Goal: Task Accomplishment & Management: Manage account settings

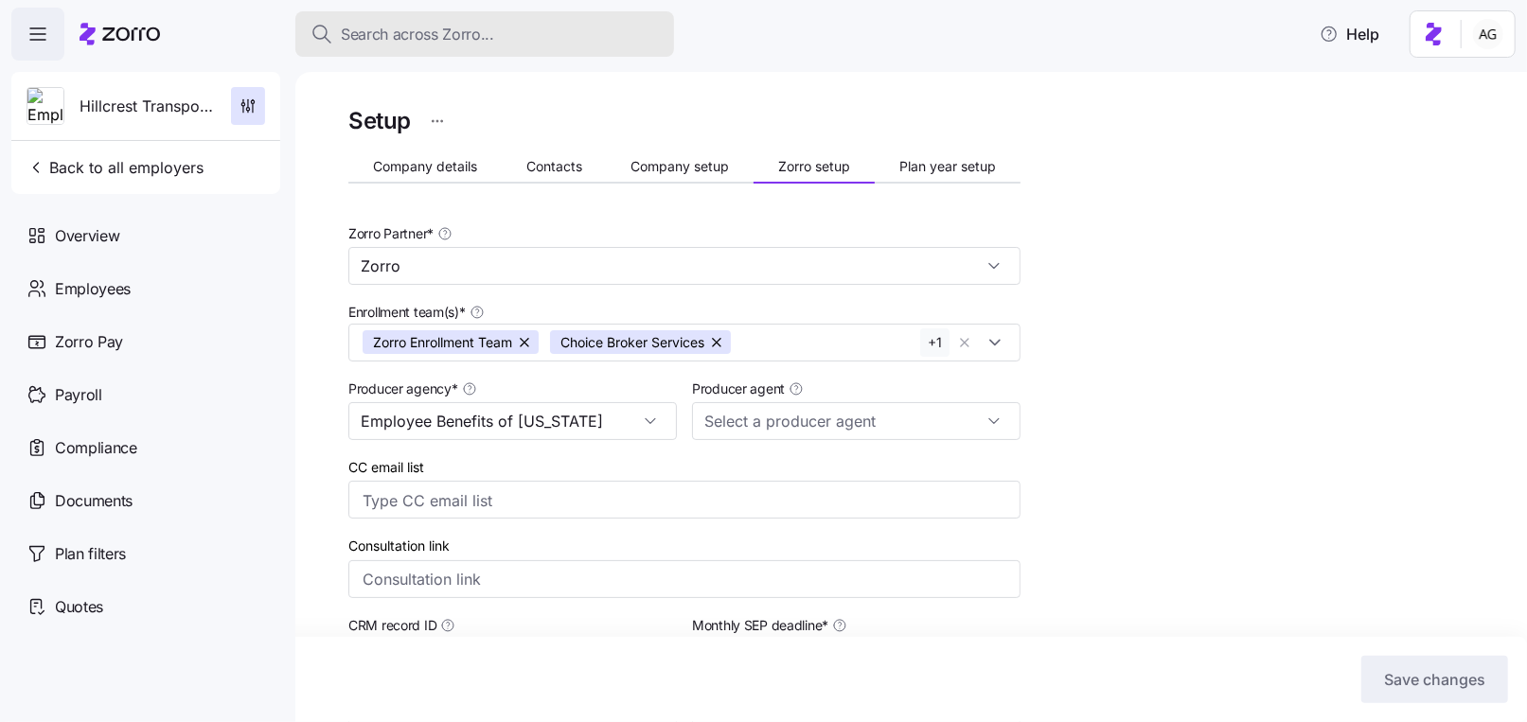
click at [496, 31] on div "Search across Zorro..." at bounding box center [484, 35] width 348 height 24
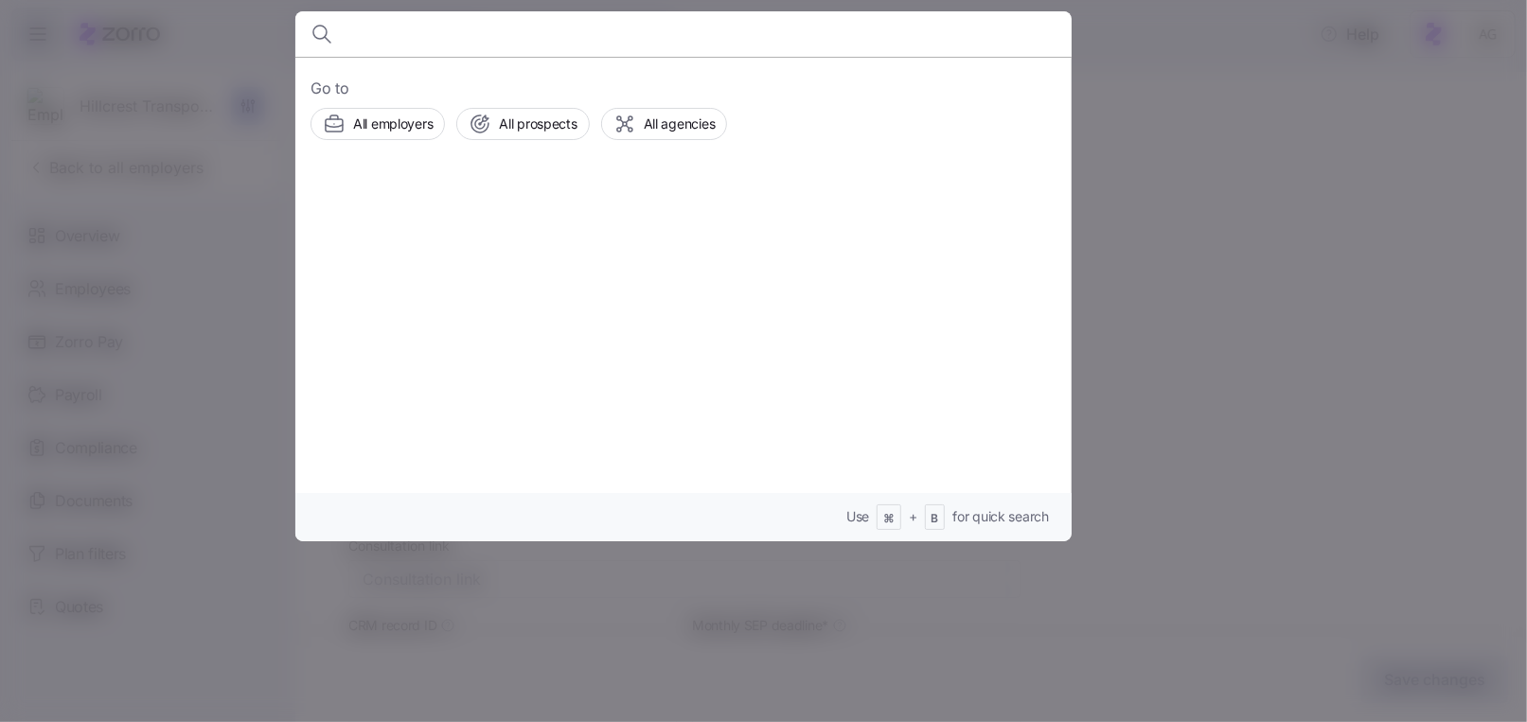
click at [162, 171] on div at bounding box center [763, 361] width 1527 height 722
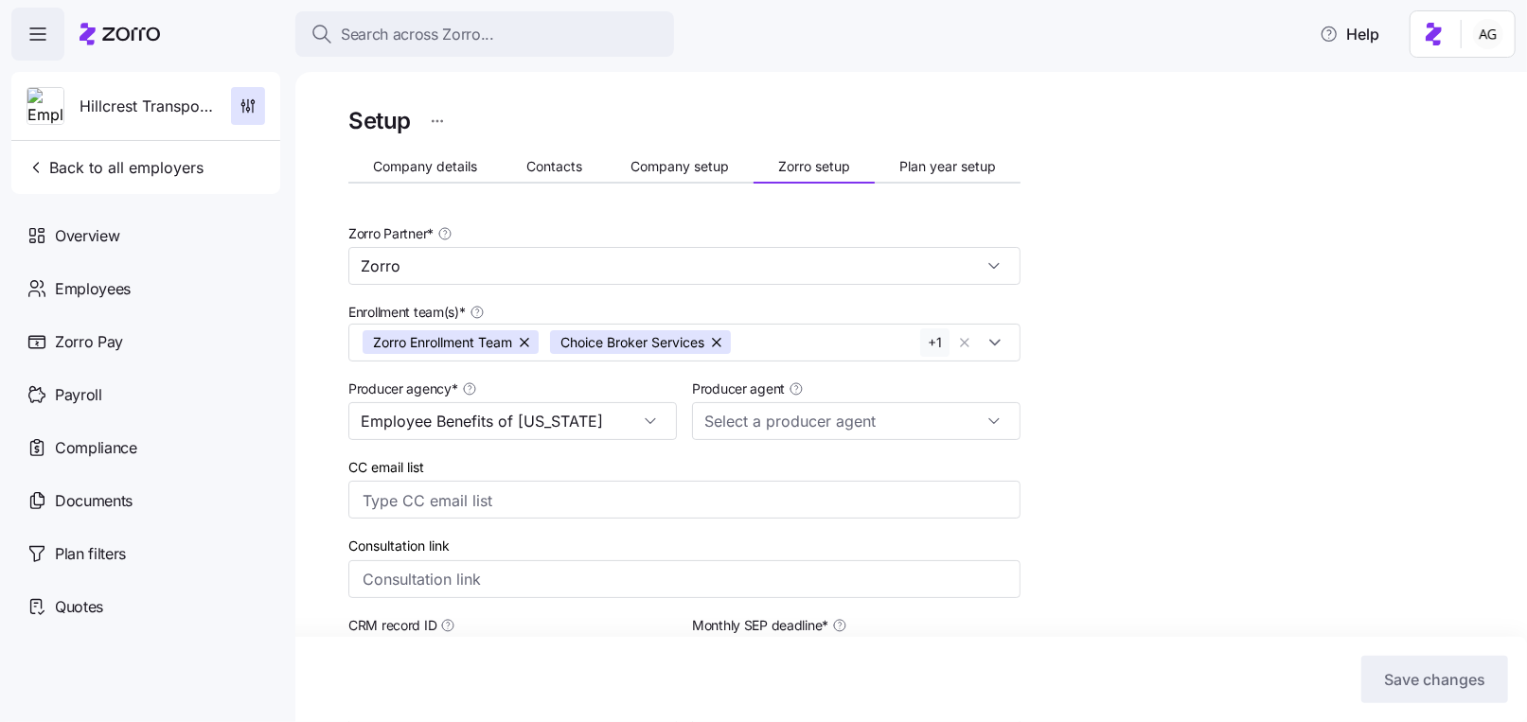
click at [138, 19] on div at bounding box center [119, 34] width 80 height 53
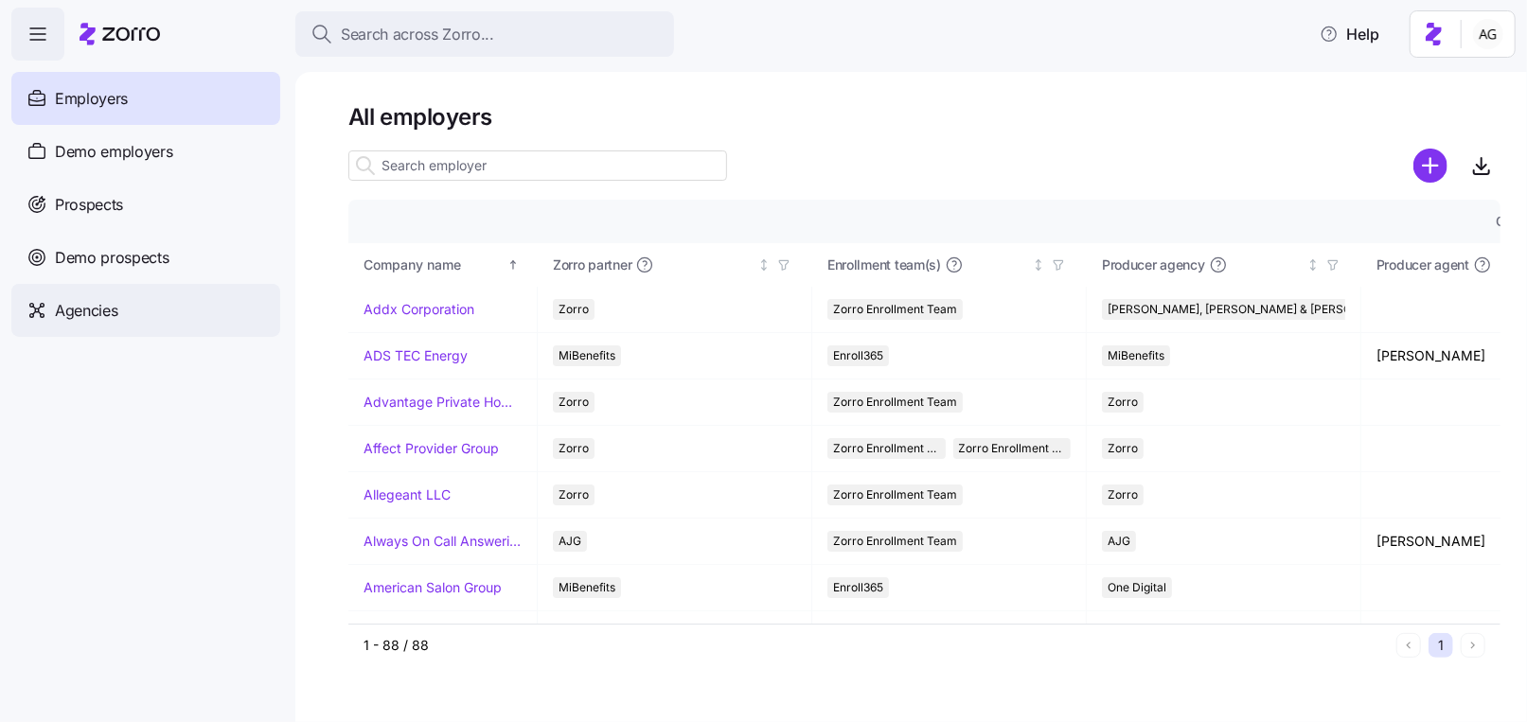
click at [103, 314] on span "Agencies" at bounding box center [86, 311] width 62 height 24
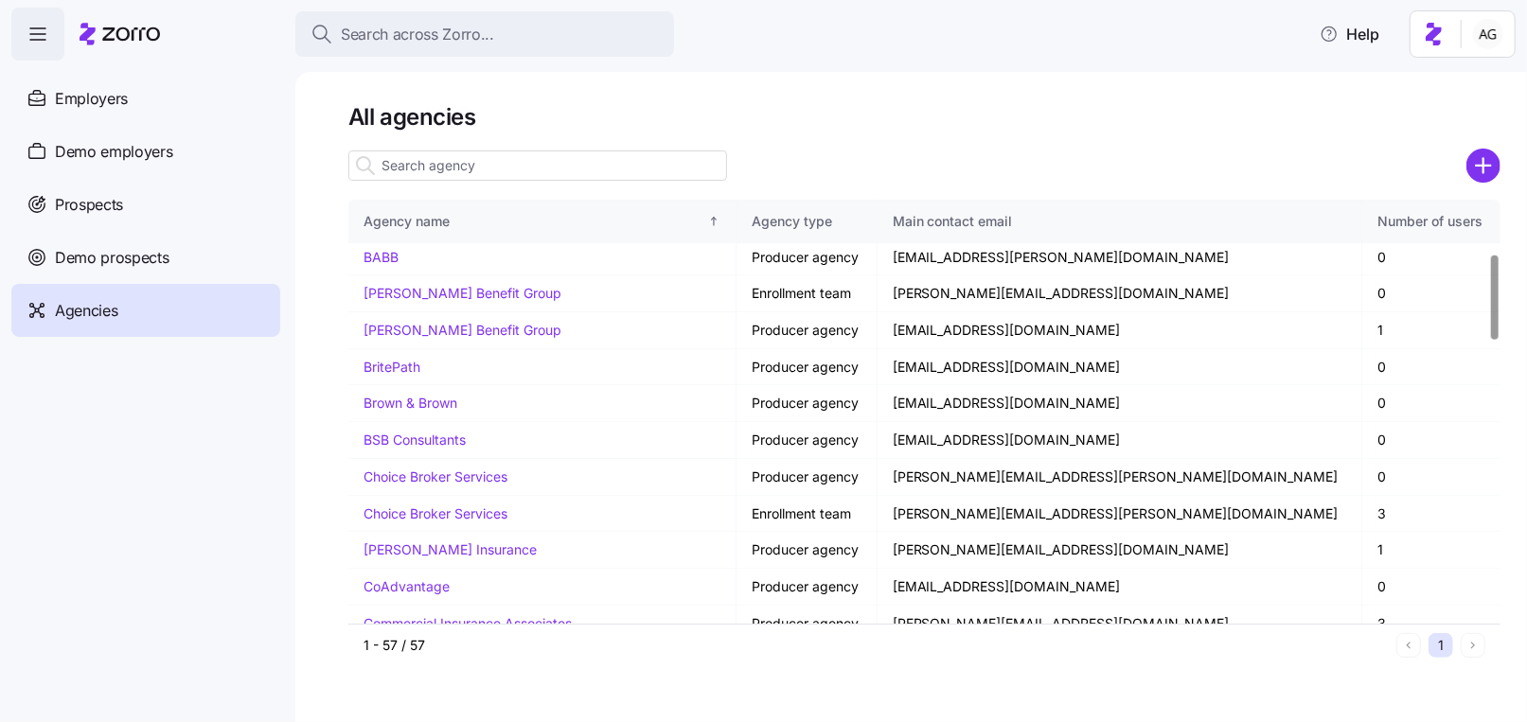
scroll to position [265, 0]
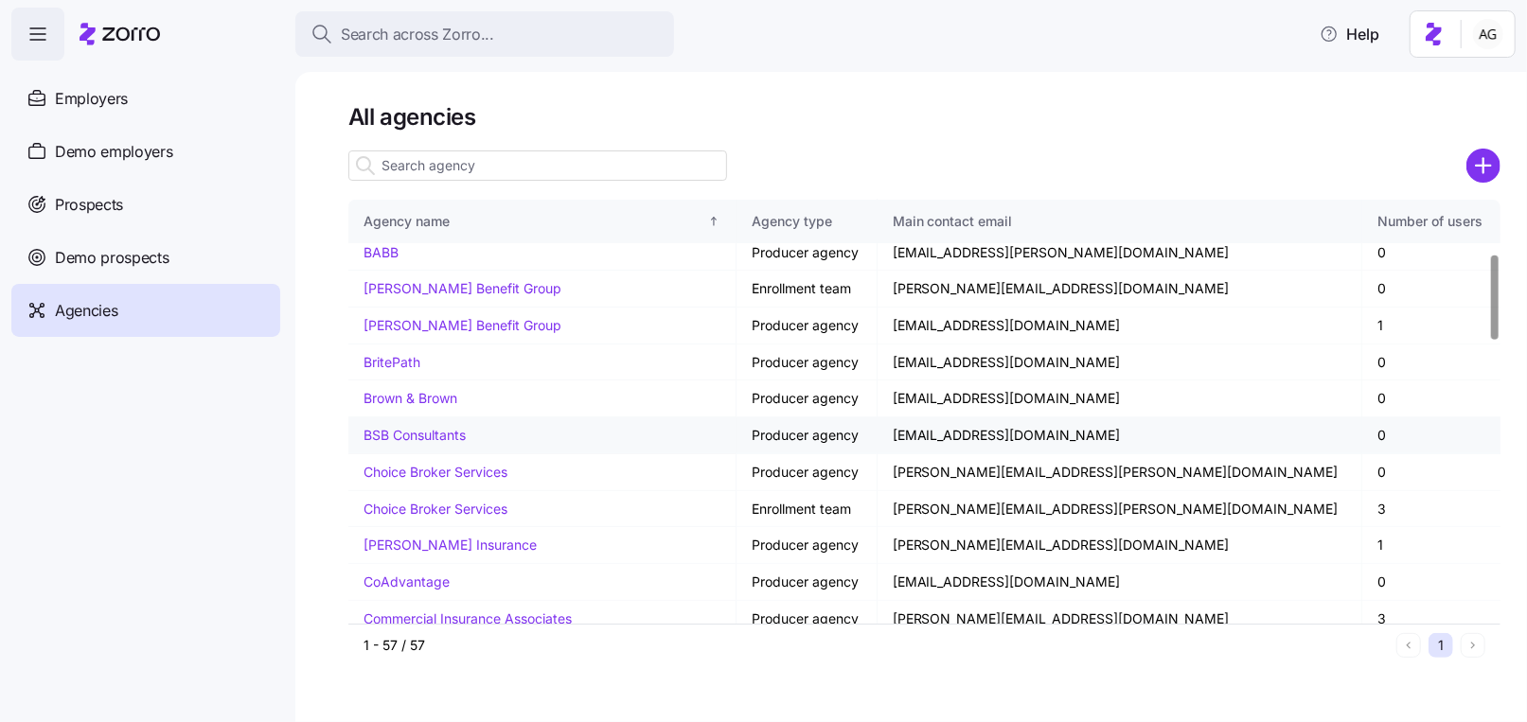
click at [408, 430] on link "BSB Consultants" at bounding box center [414, 435] width 102 height 16
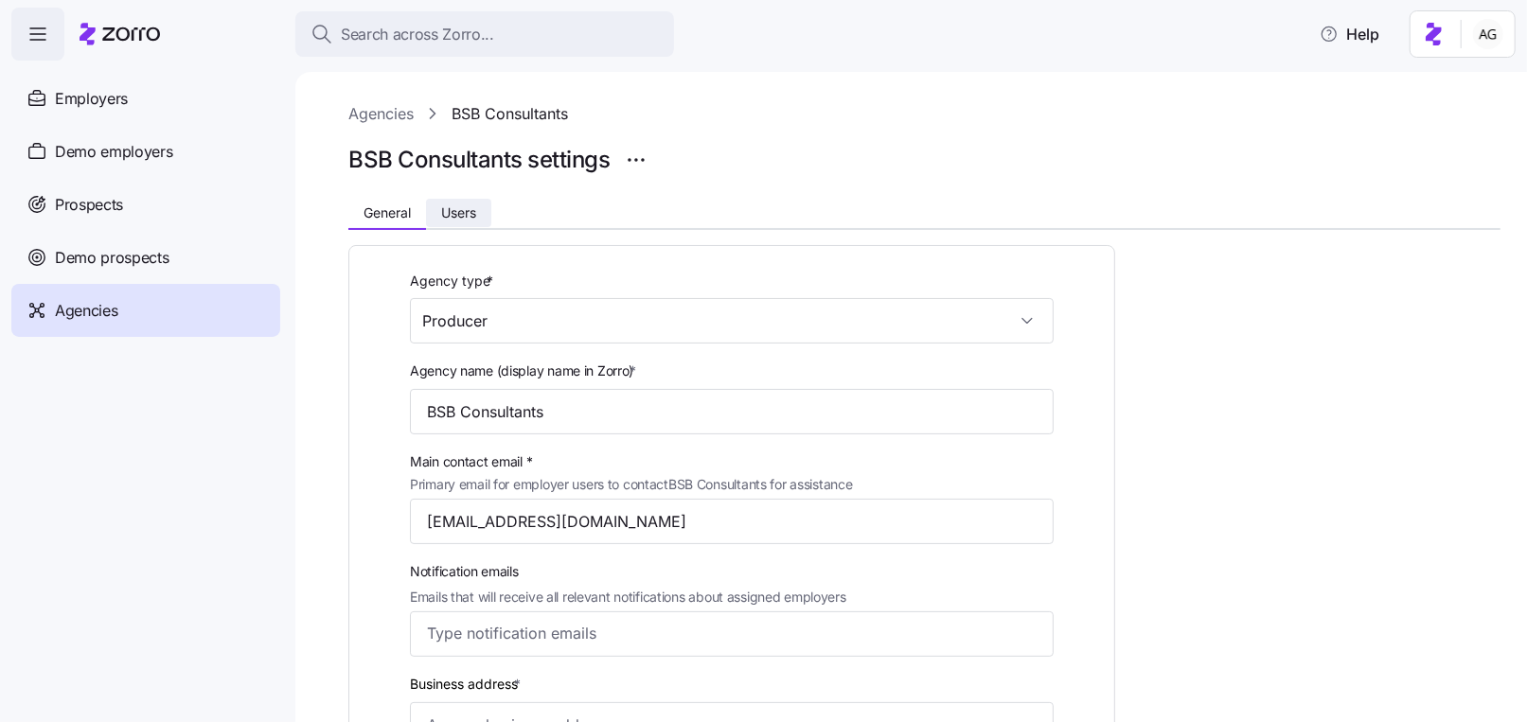
click at [471, 211] on span "Users" at bounding box center [458, 212] width 35 height 13
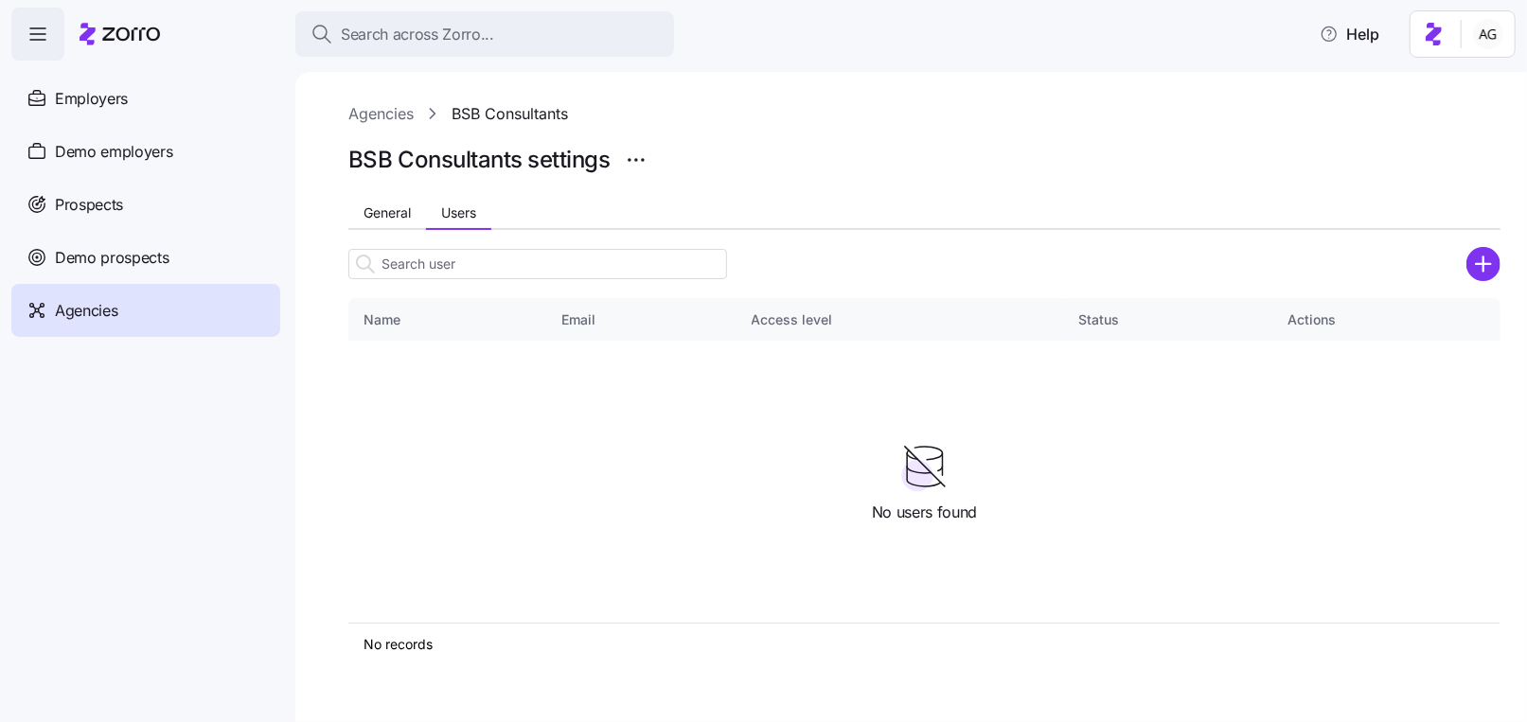
click at [657, 264] on input at bounding box center [537, 264] width 379 height 30
click at [1501, 260] on div "Agencies BSB Consultants BSB Consultants settings General Users Name Email Acce…" at bounding box center [910, 397] width 1231 height 650
click at [1477, 262] on circle "add icon" at bounding box center [1483, 263] width 31 height 31
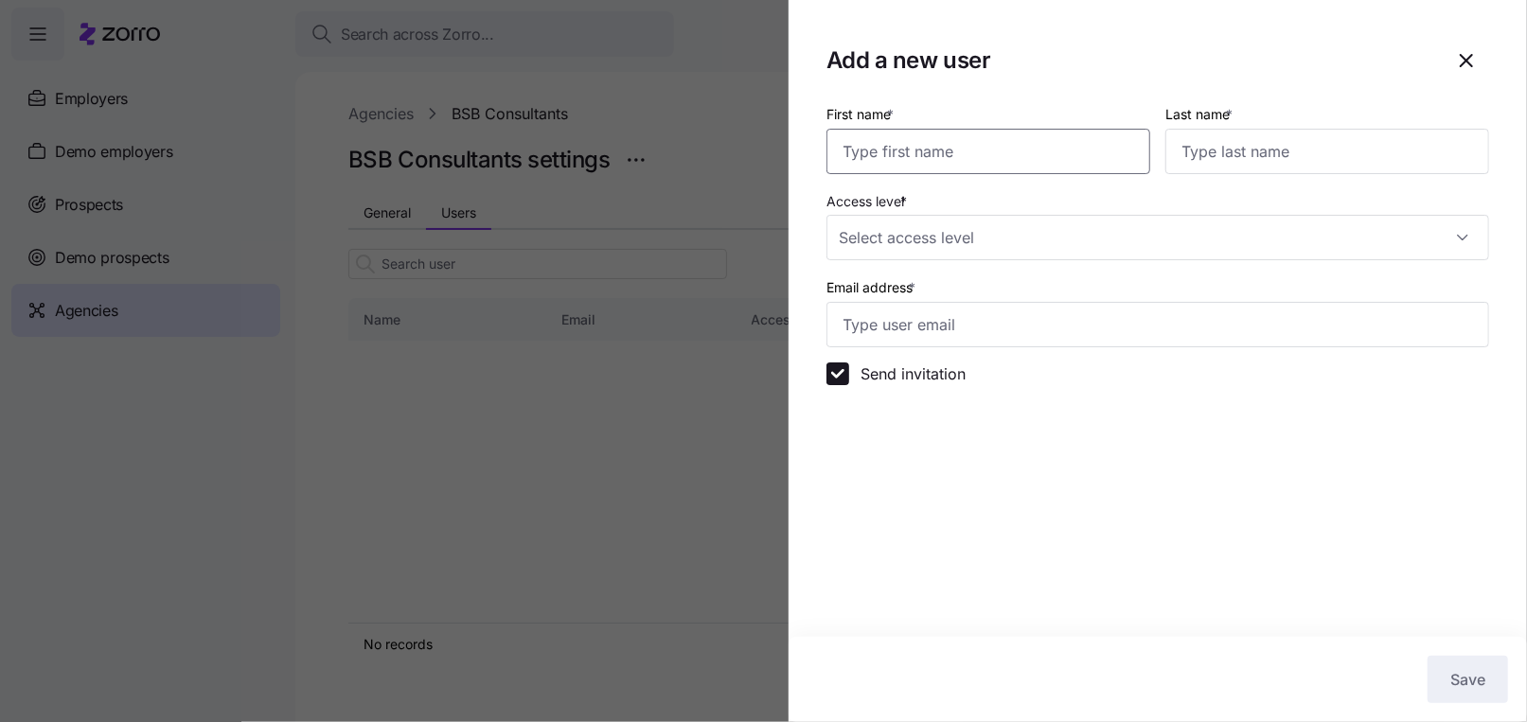
click at [1015, 150] on input "First name *" at bounding box center [988, 151] width 324 height 45
type input "Ben"
type input "[PERSON_NAME]"
click at [908, 225] on input "Access level *" at bounding box center [1157, 237] width 662 height 45
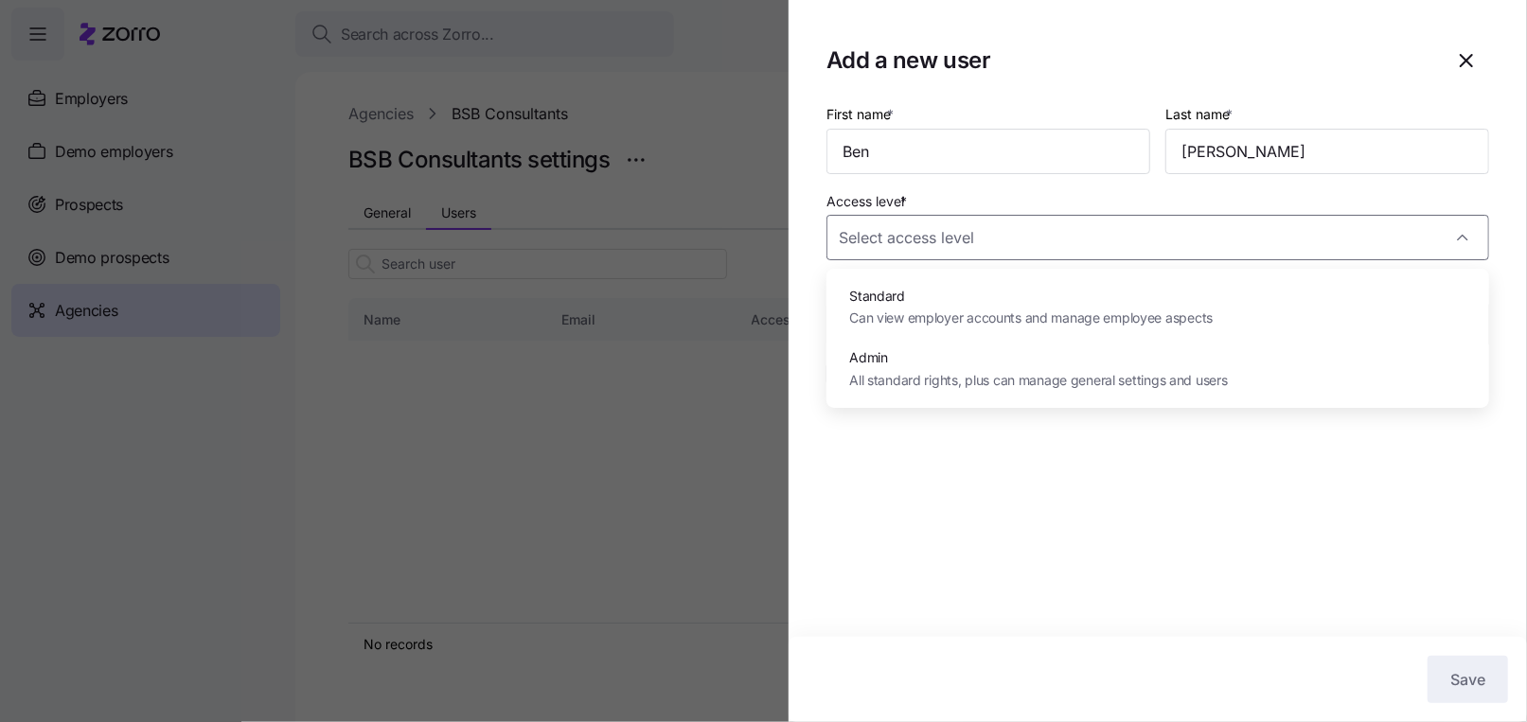
click at [896, 317] on span "Can view employer accounts and manage employee aspects" at bounding box center [1030, 318] width 363 height 21
type input "Standard"
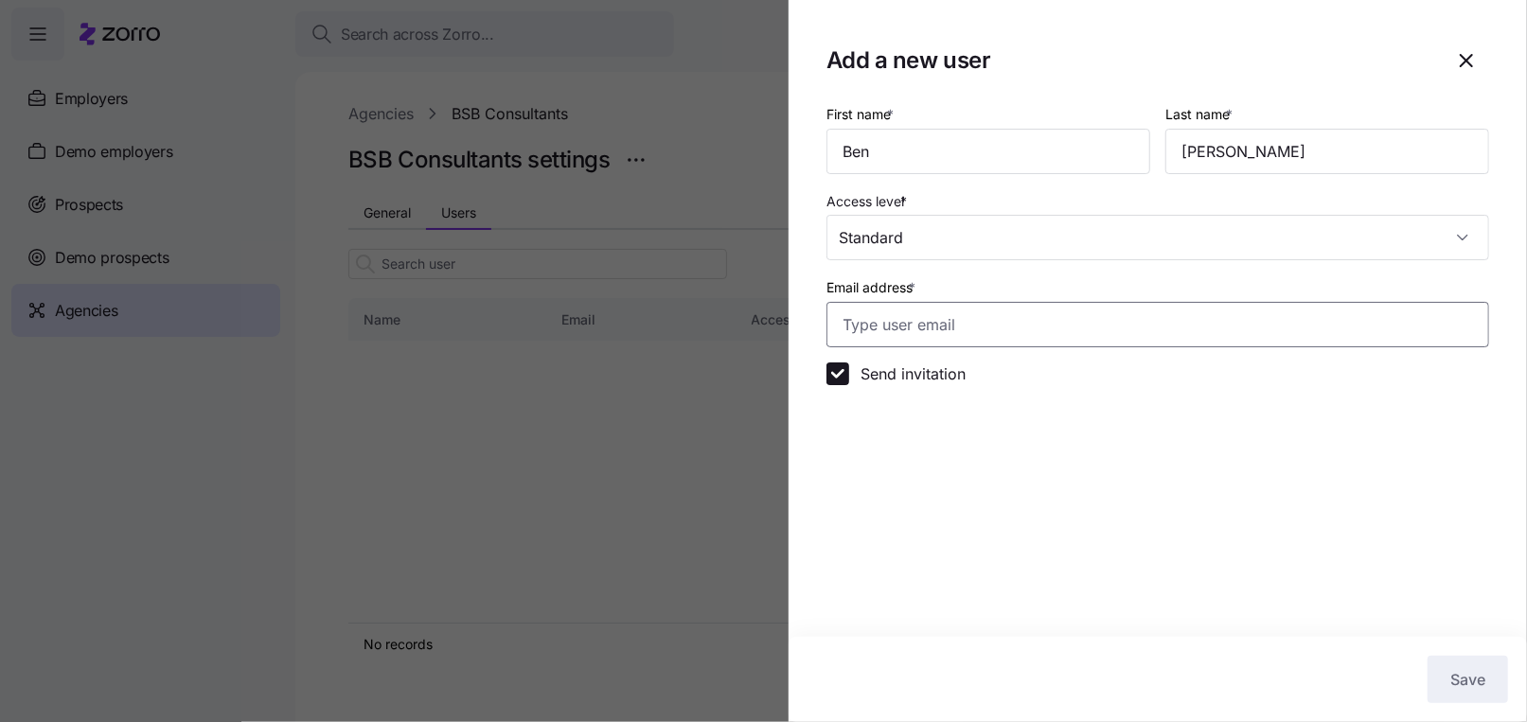
click at [883, 328] on input "Email address *" at bounding box center [1157, 324] width 662 height 45
paste input "[PERSON_NAME]"
type input "B"
click at [889, 339] on input "Email address *" at bounding box center [1157, 324] width 662 height 45
paste input "[EMAIL_ADDRESS][DOMAIN_NAME]"
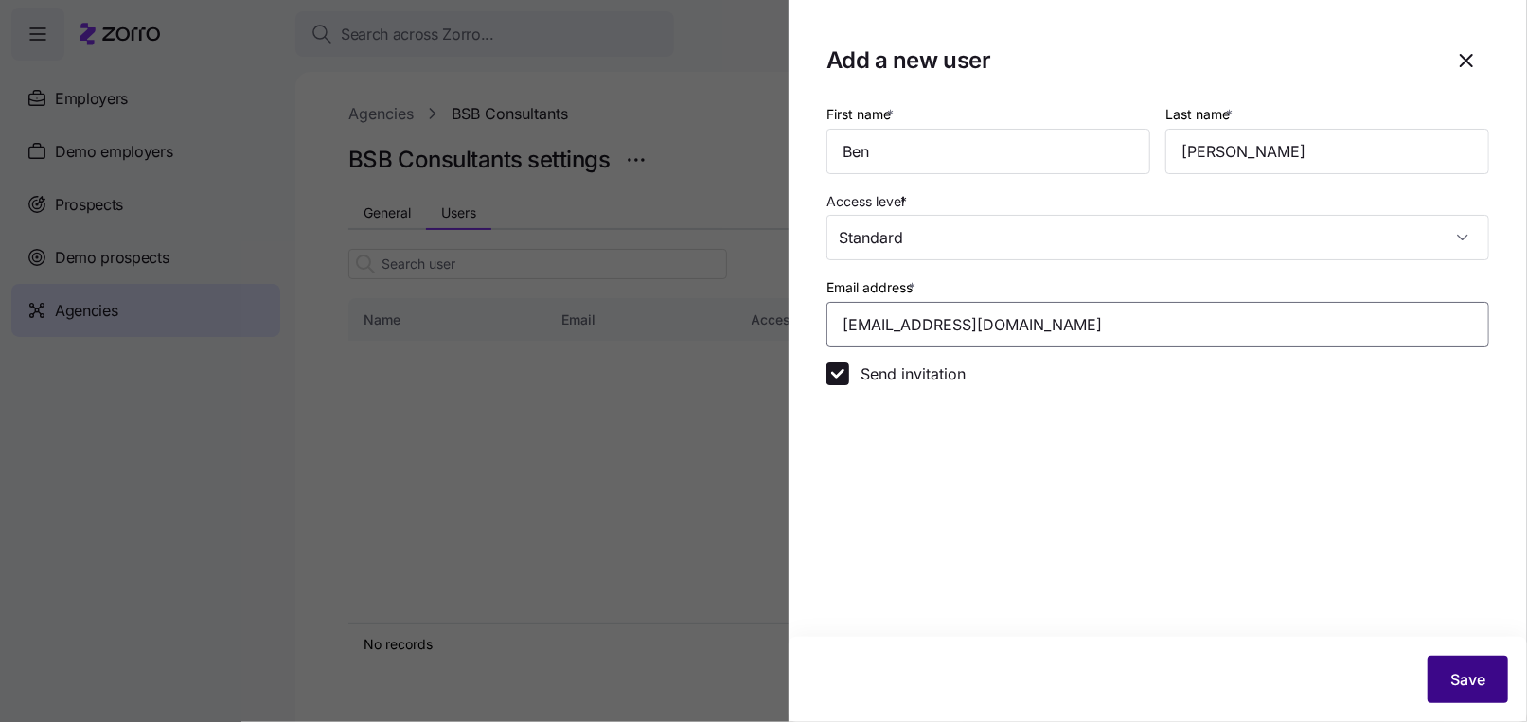
type input "[EMAIL_ADDRESS][DOMAIN_NAME]"
click at [1433, 679] on button "Save" at bounding box center [1467, 679] width 80 height 47
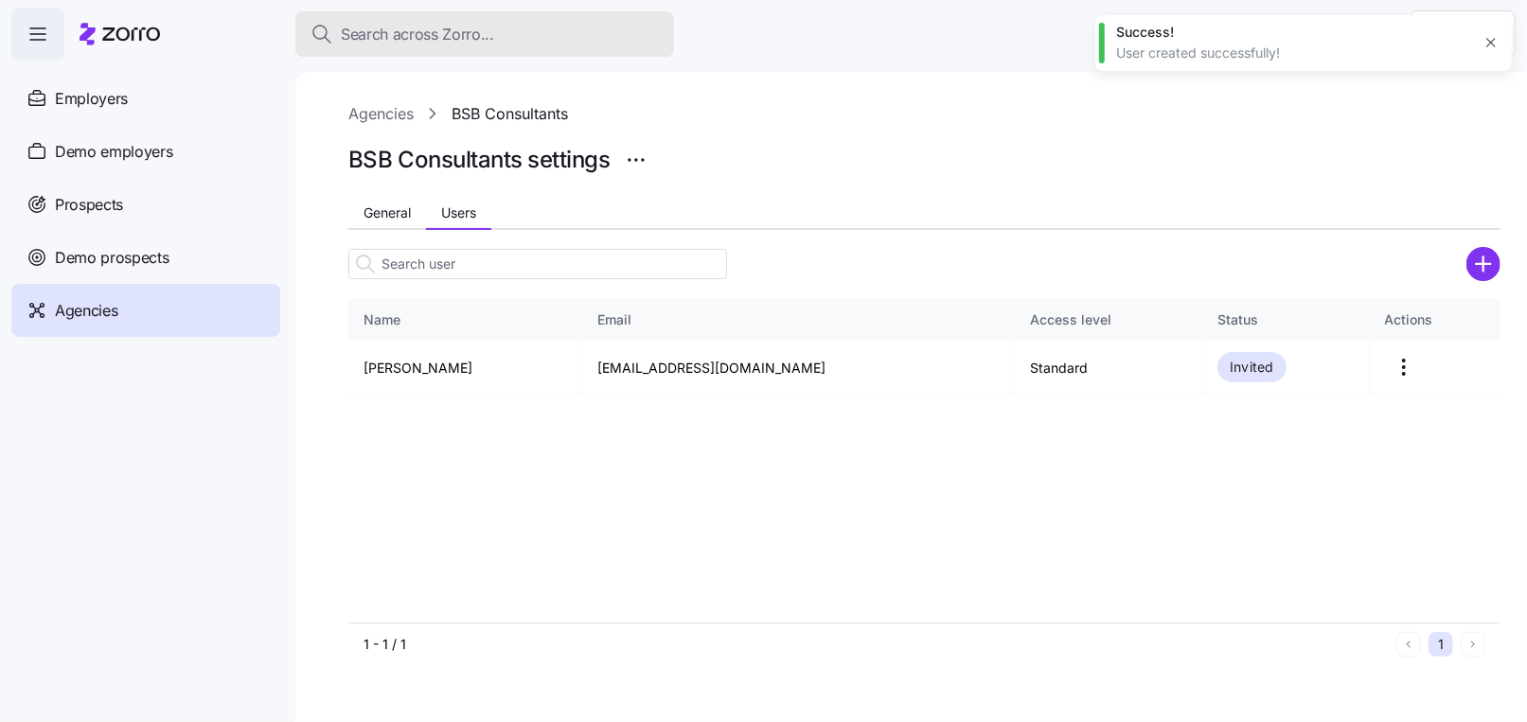
click at [366, 26] on span "Search across Zorro..." at bounding box center [417, 35] width 153 height 24
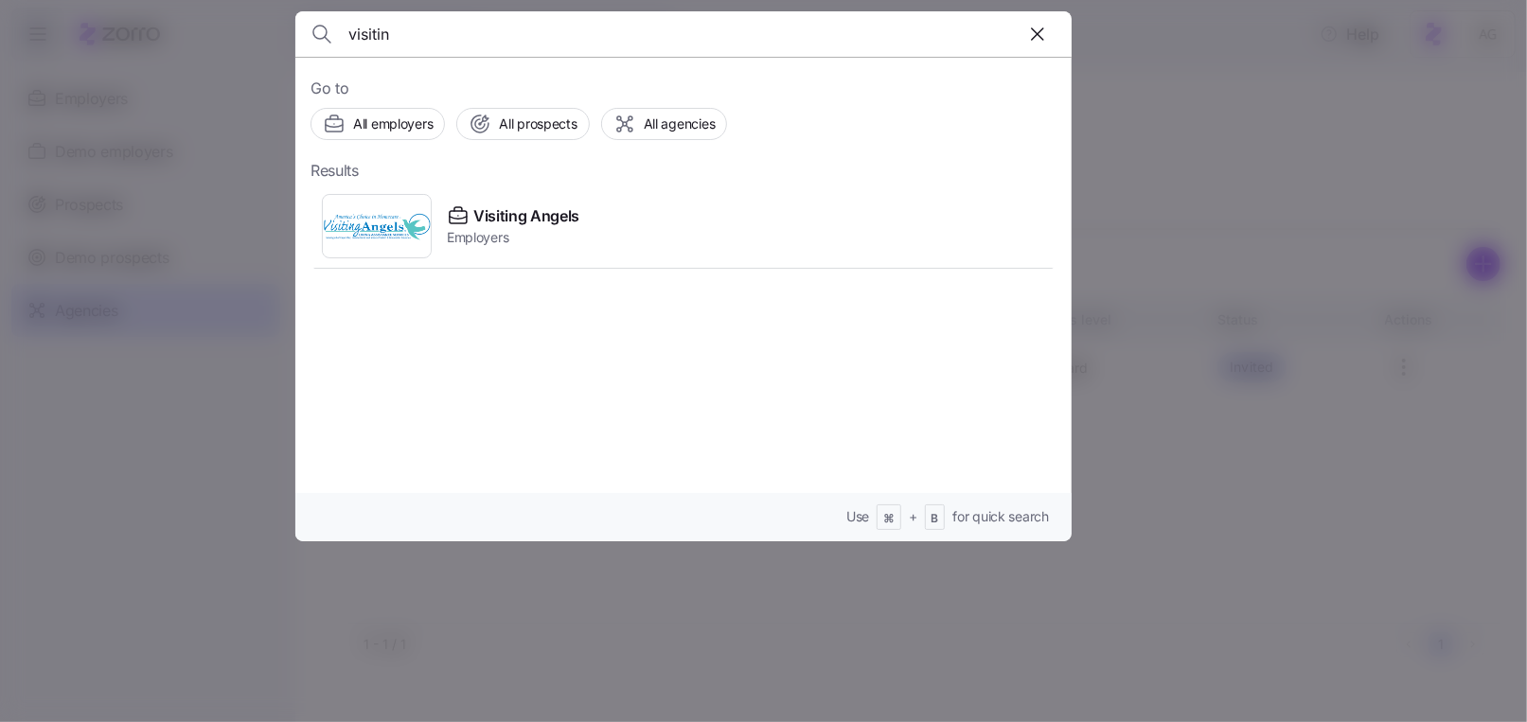
type input "visitin"
click at [716, 261] on div "Visiting Angels Employers" at bounding box center [683, 226] width 746 height 87
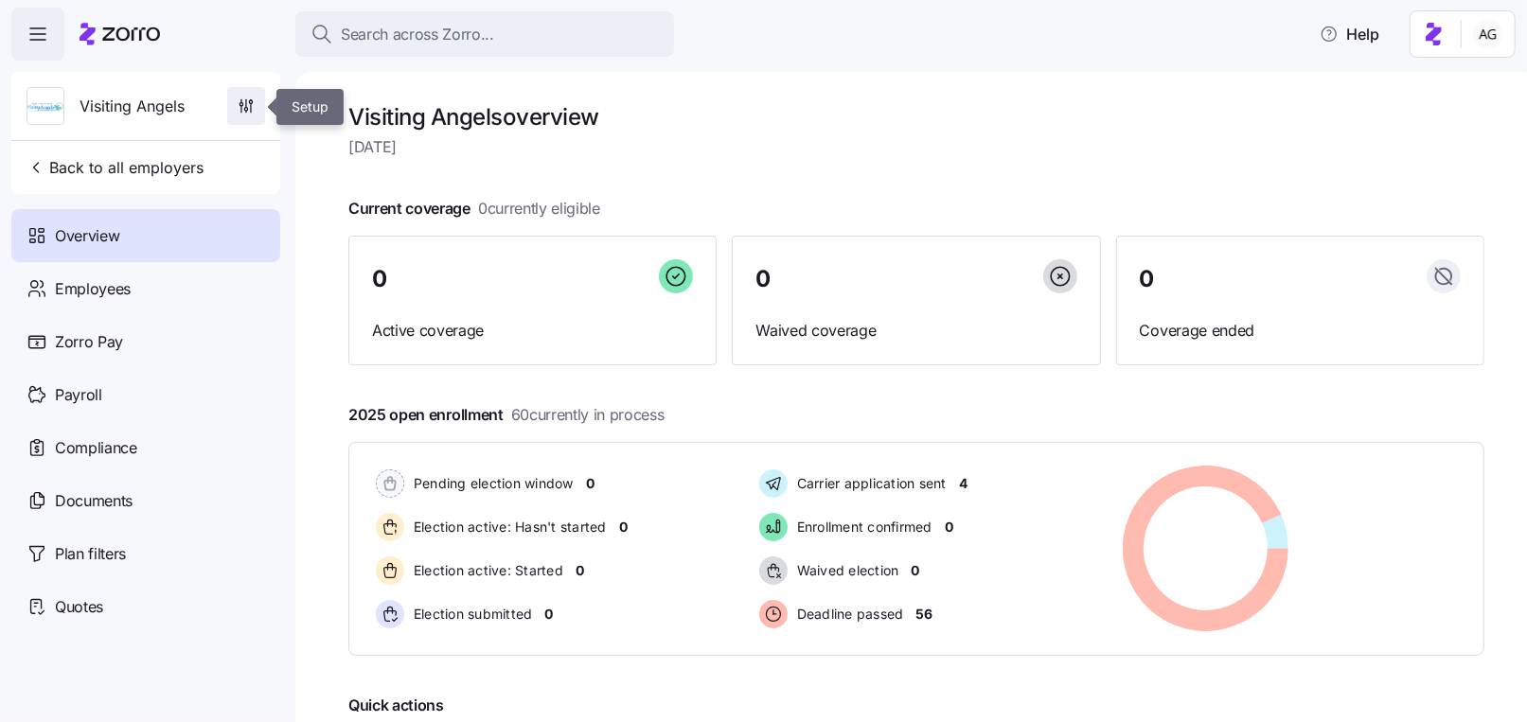
click at [256, 106] on span "button" at bounding box center [246, 106] width 36 height 36
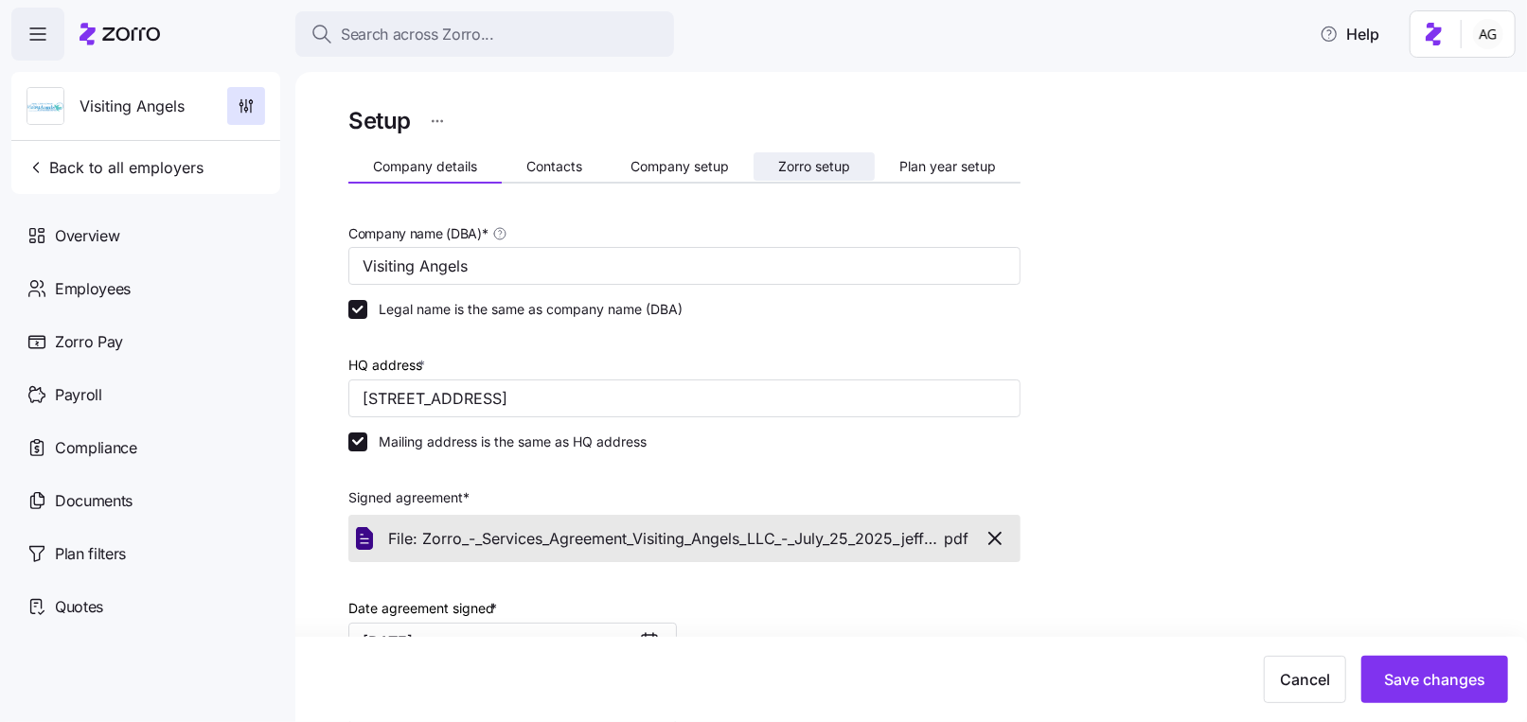
click at [799, 173] on span "Zorro setup" at bounding box center [814, 166] width 72 height 13
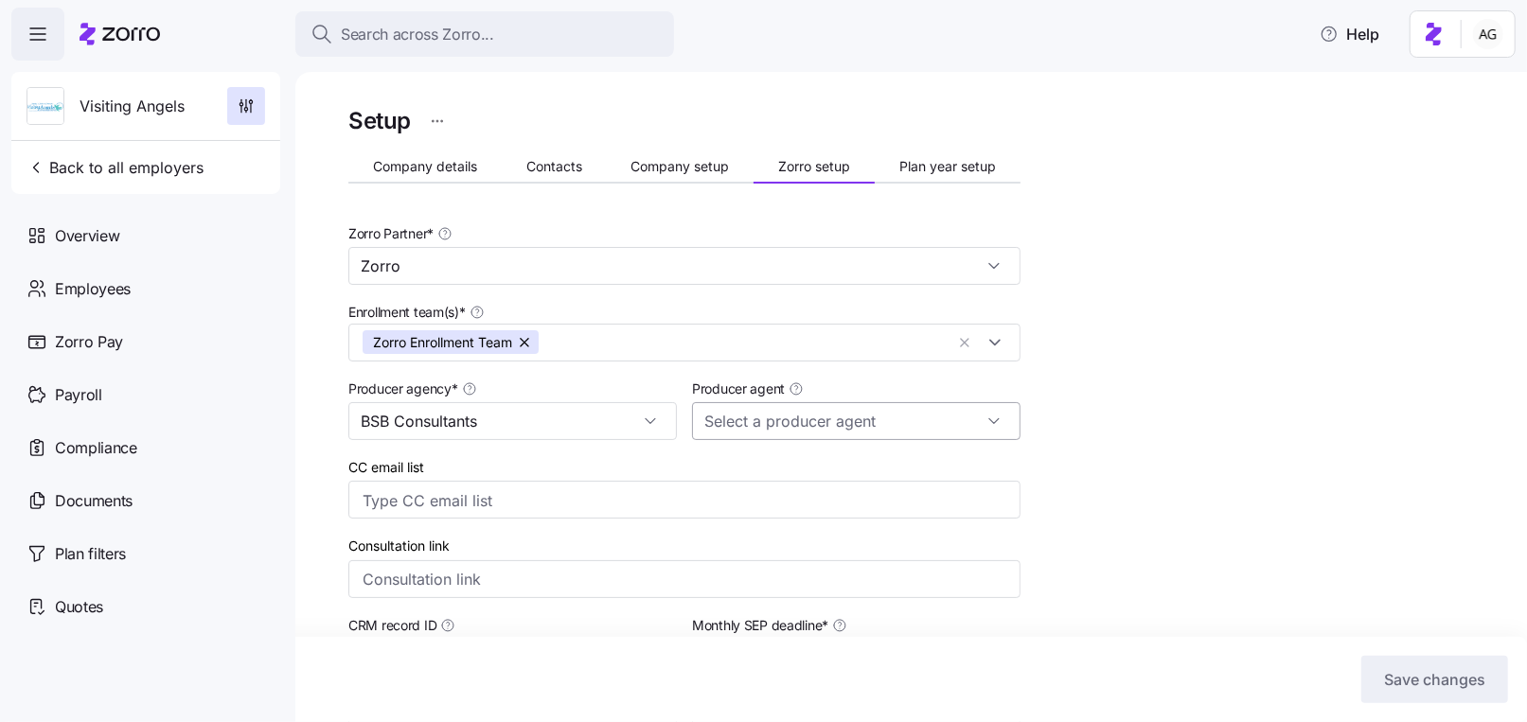
click at [741, 422] on input "Producer agent" at bounding box center [856, 421] width 328 height 38
click at [742, 473] on span "[PERSON_NAME] ([EMAIL_ADDRESS][DOMAIN_NAME])" at bounding box center [856, 482] width 291 height 41
type input "[PERSON_NAME] ([EMAIL_ADDRESS][DOMAIN_NAME])"
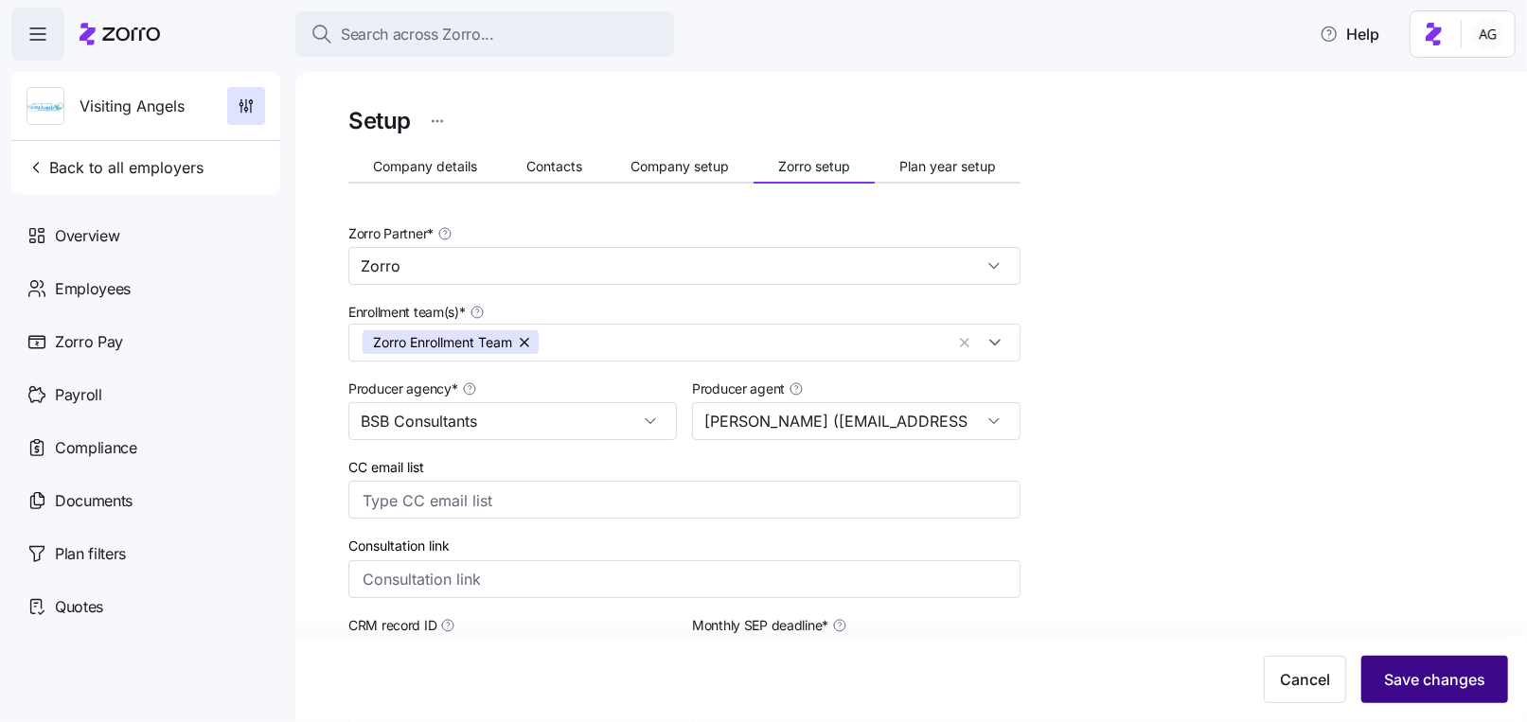
click at [1421, 672] on span "Save changes" at bounding box center [1434, 679] width 101 height 23
click at [130, 40] on icon at bounding box center [119, 34] width 80 height 23
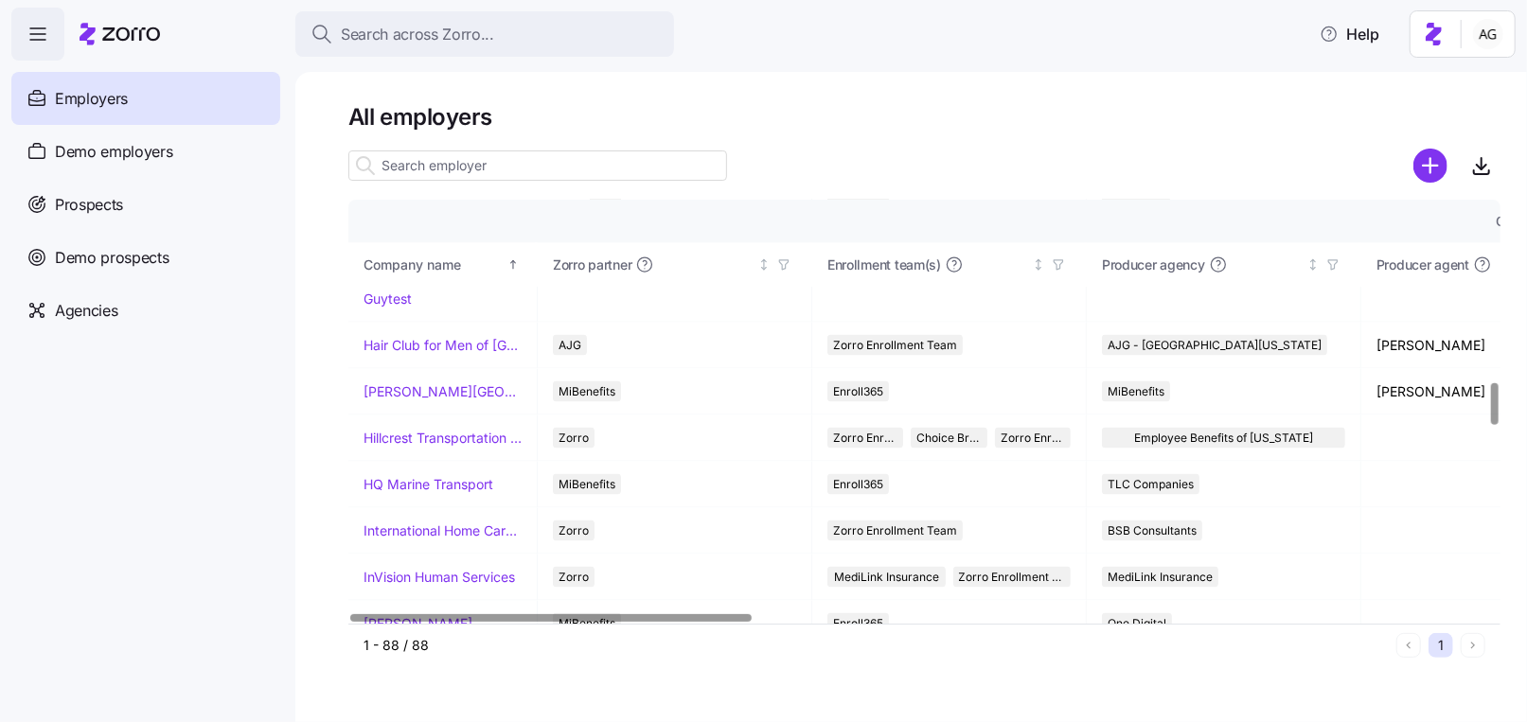
scroll to position [1828, 0]
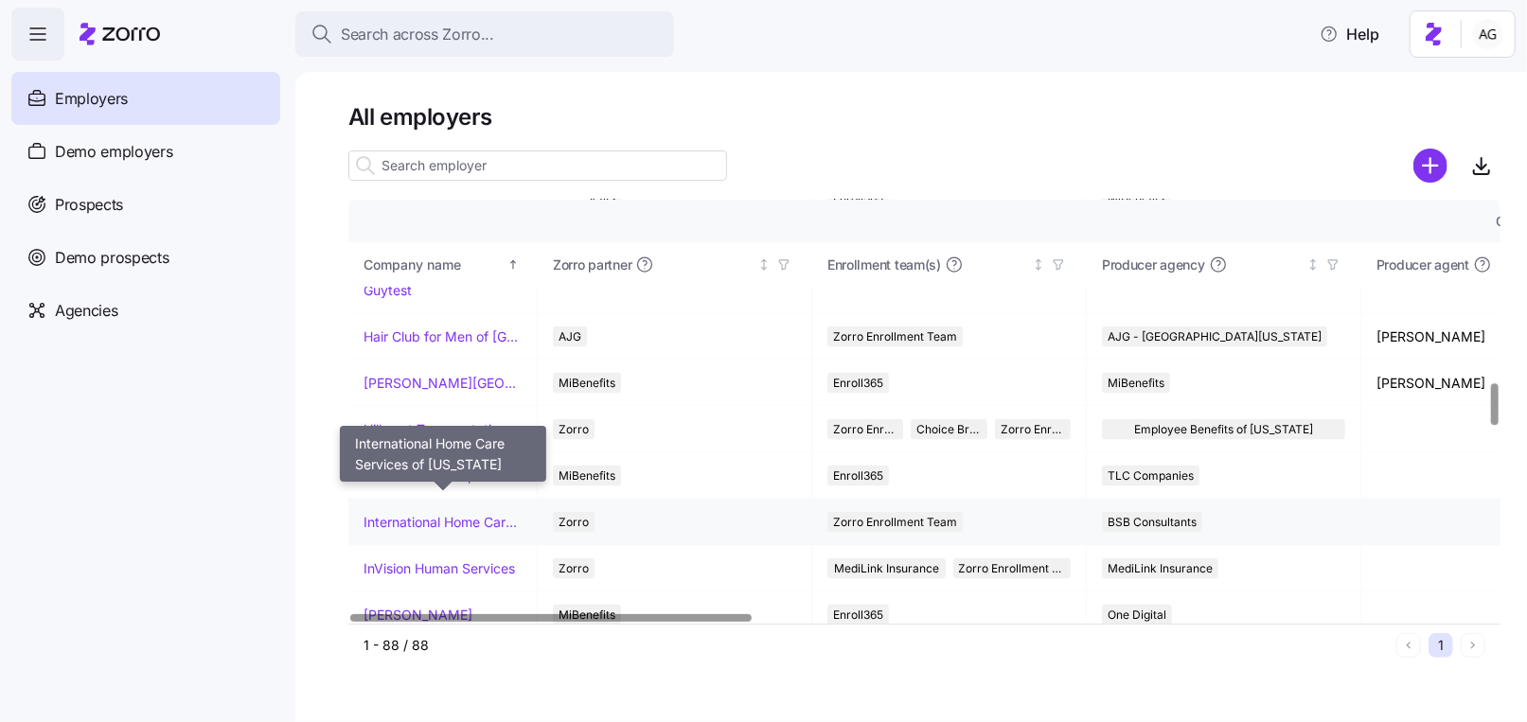
click at [441, 513] on link "International Home Care Services of [US_STATE]" at bounding box center [442, 522] width 158 height 19
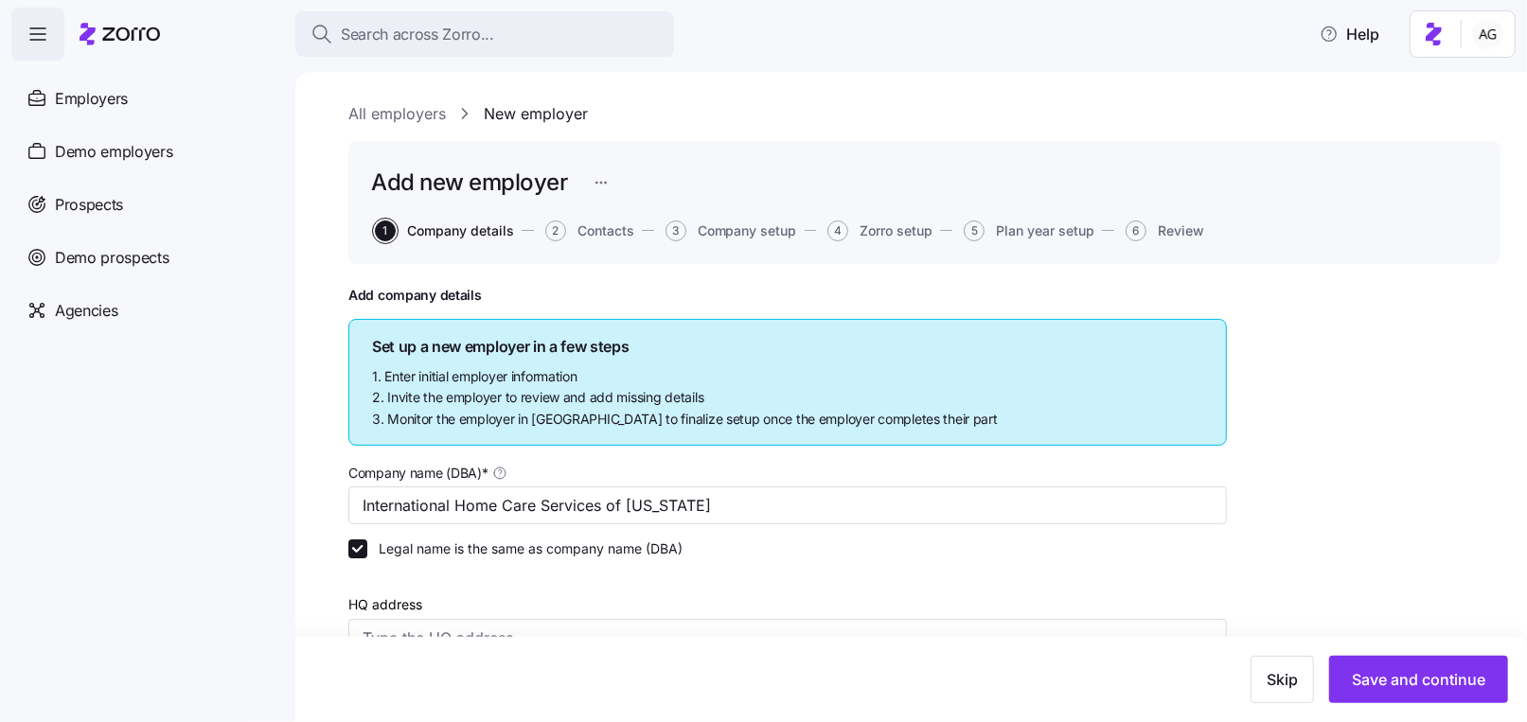
click at [164, 33] on div "Search across Zorro... Help" at bounding box center [763, 34] width 1504 height 53
click at [139, 32] on icon at bounding box center [131, 33] width 58 height 13
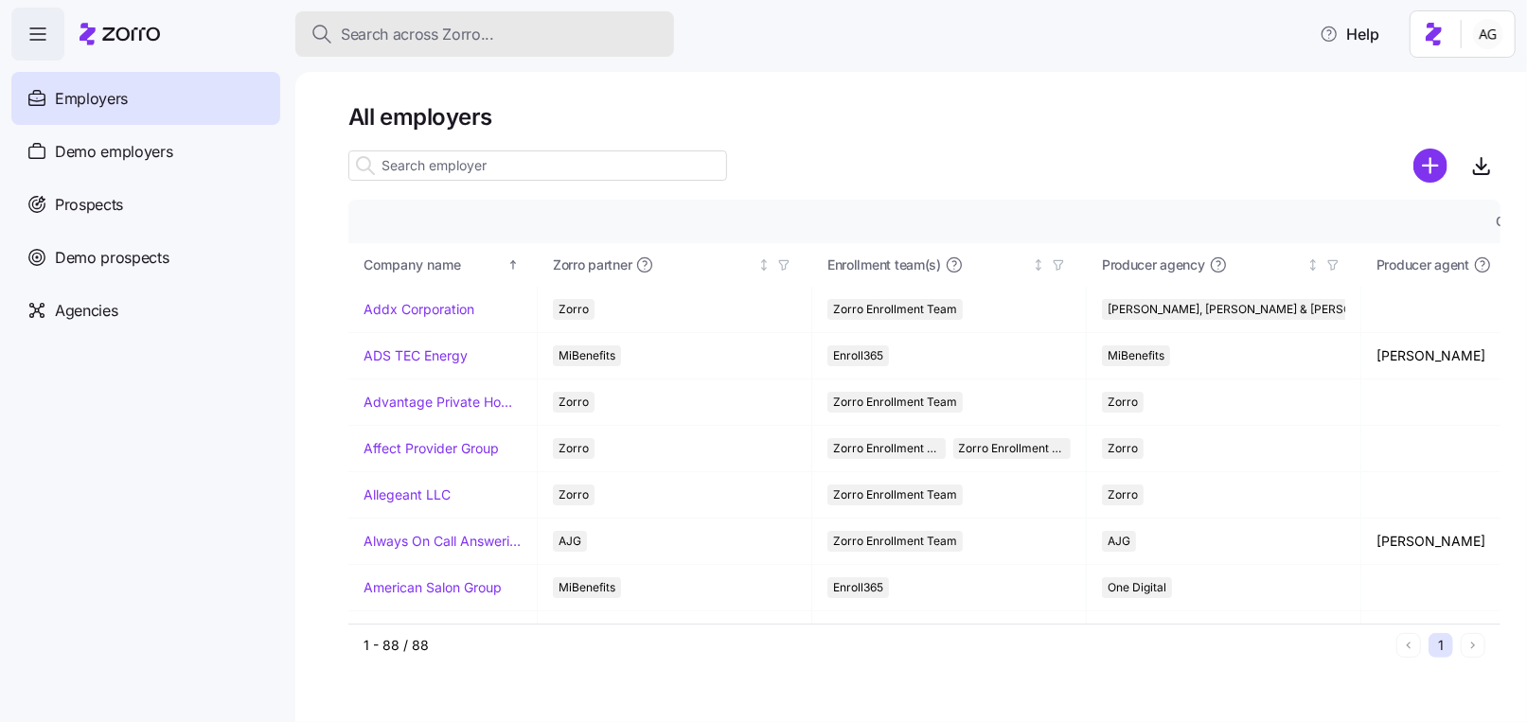
click at [503, 45] on div "Search across Zorro..." at bounding box center [484, 35] width 348 height 24
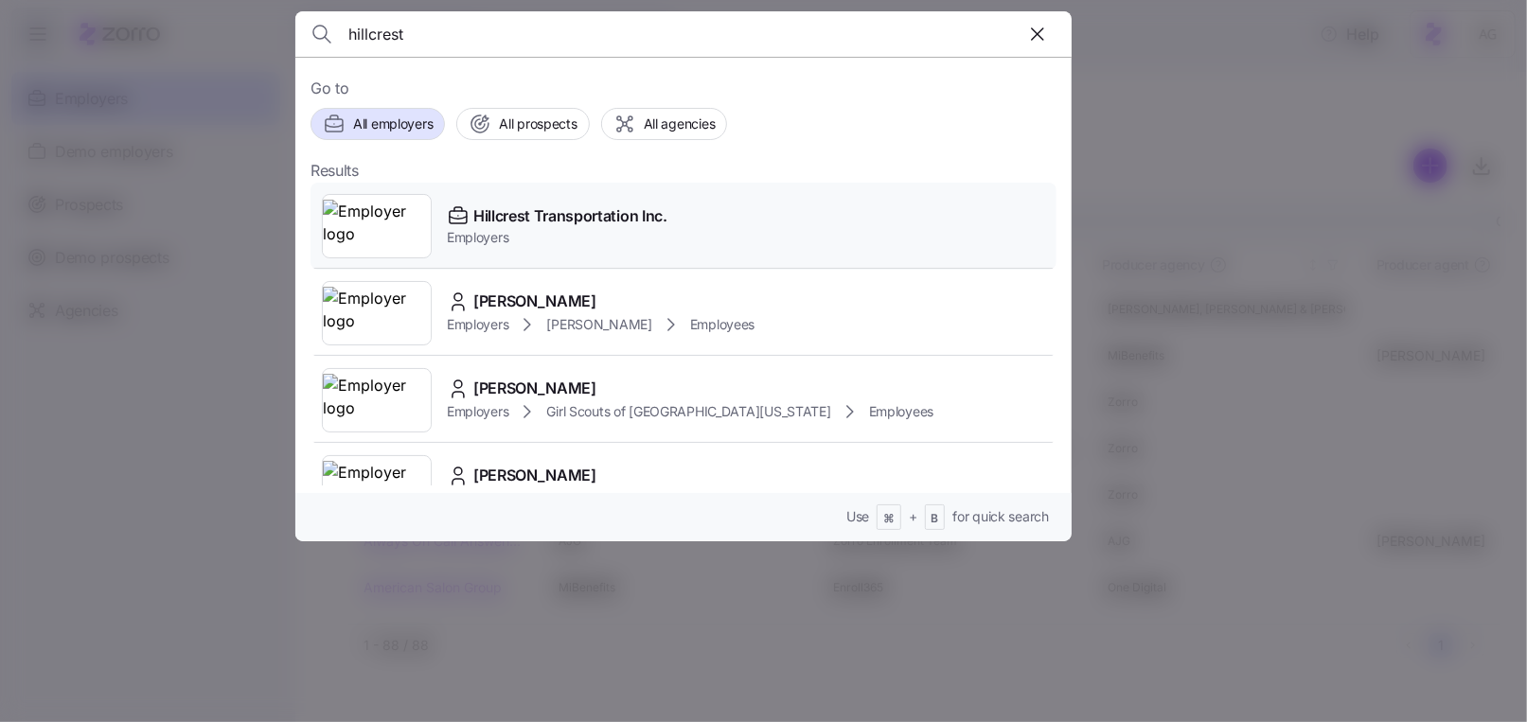
type input "hillcrest"
click at [484, 208] on span "Hillcrest Transportation Inc." at bounding box center [570, 216] width 194 height 24
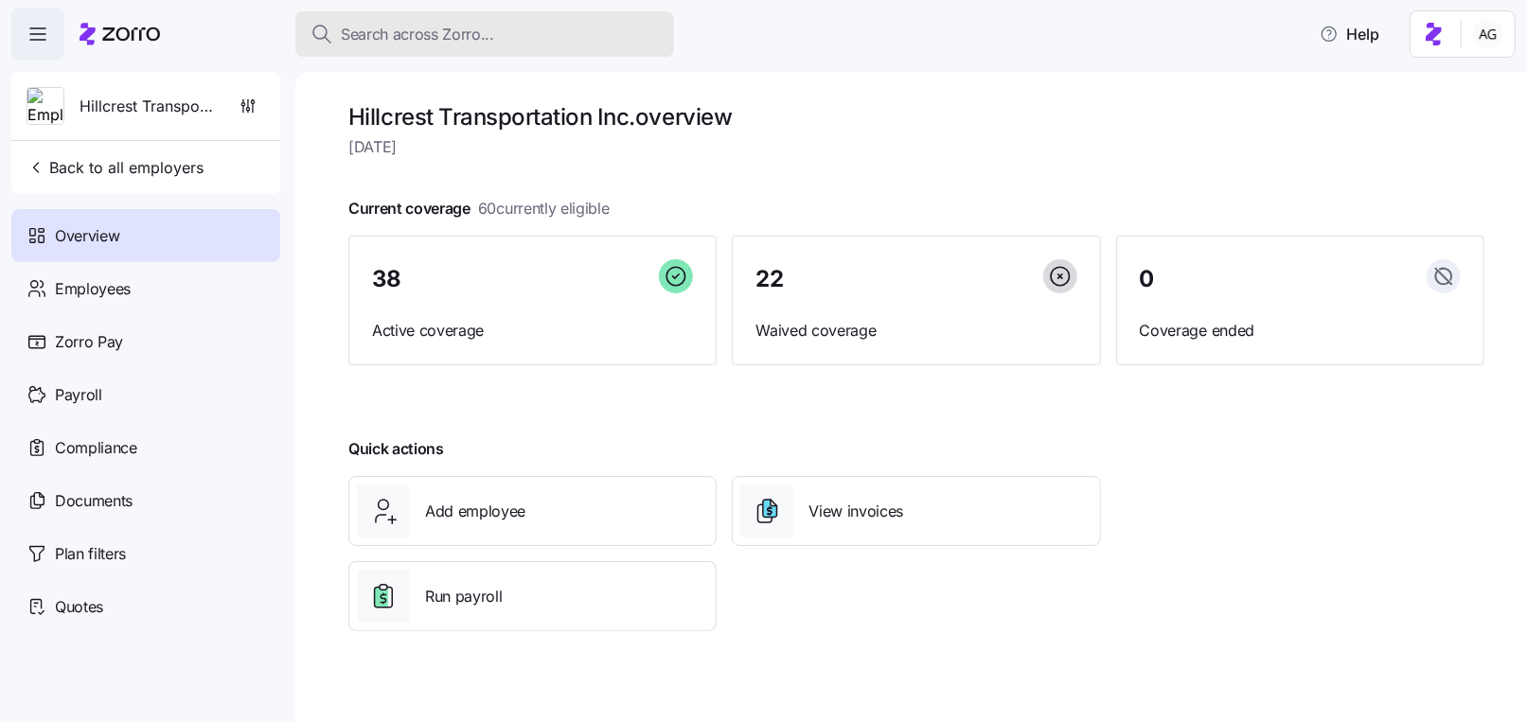
click at [371, 32] on span "Search across Zorro..." at bounding box center [417, 35] width 153 height 24
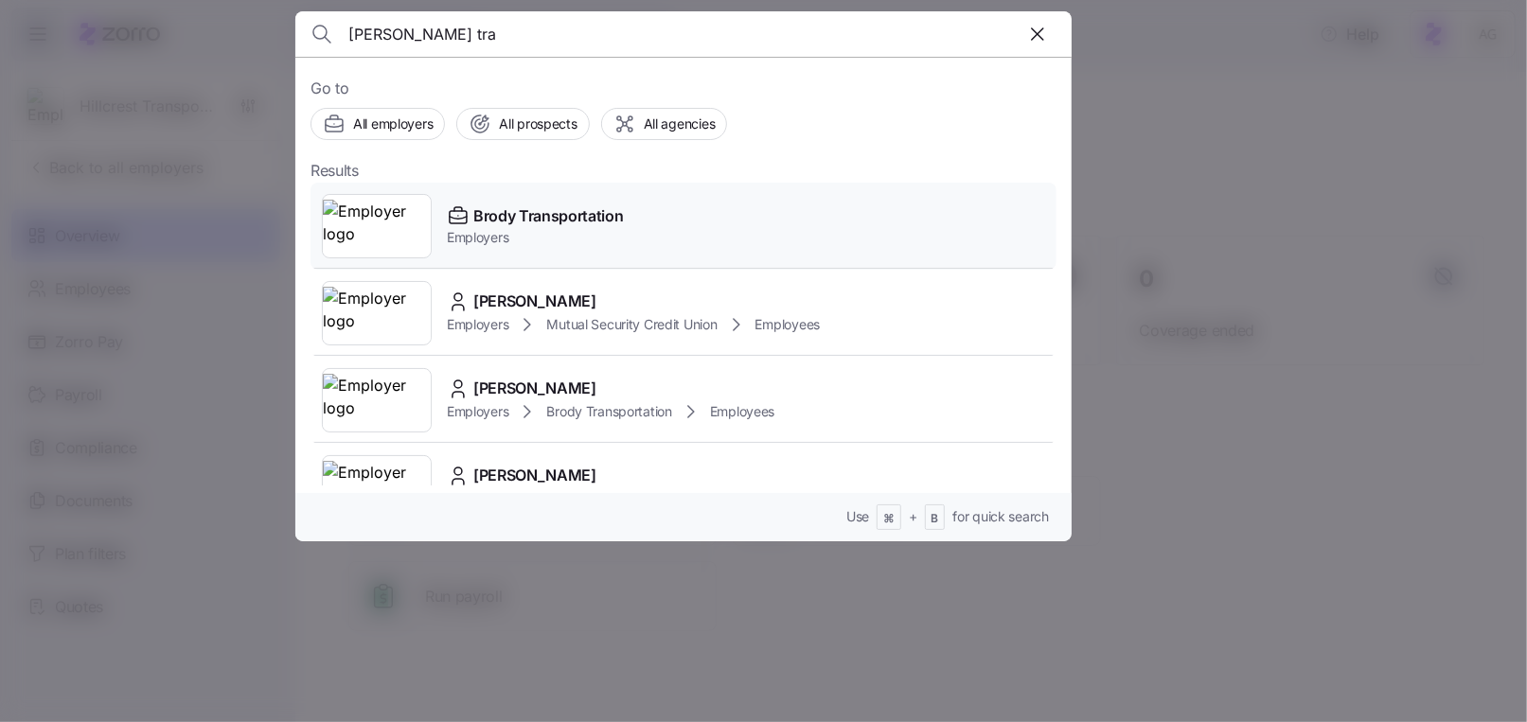
type input "[PERSON_NAME] tra"
click at [495, 216] on span "Brody Transportation" at bounding box center [548, 216] width 150 height 24
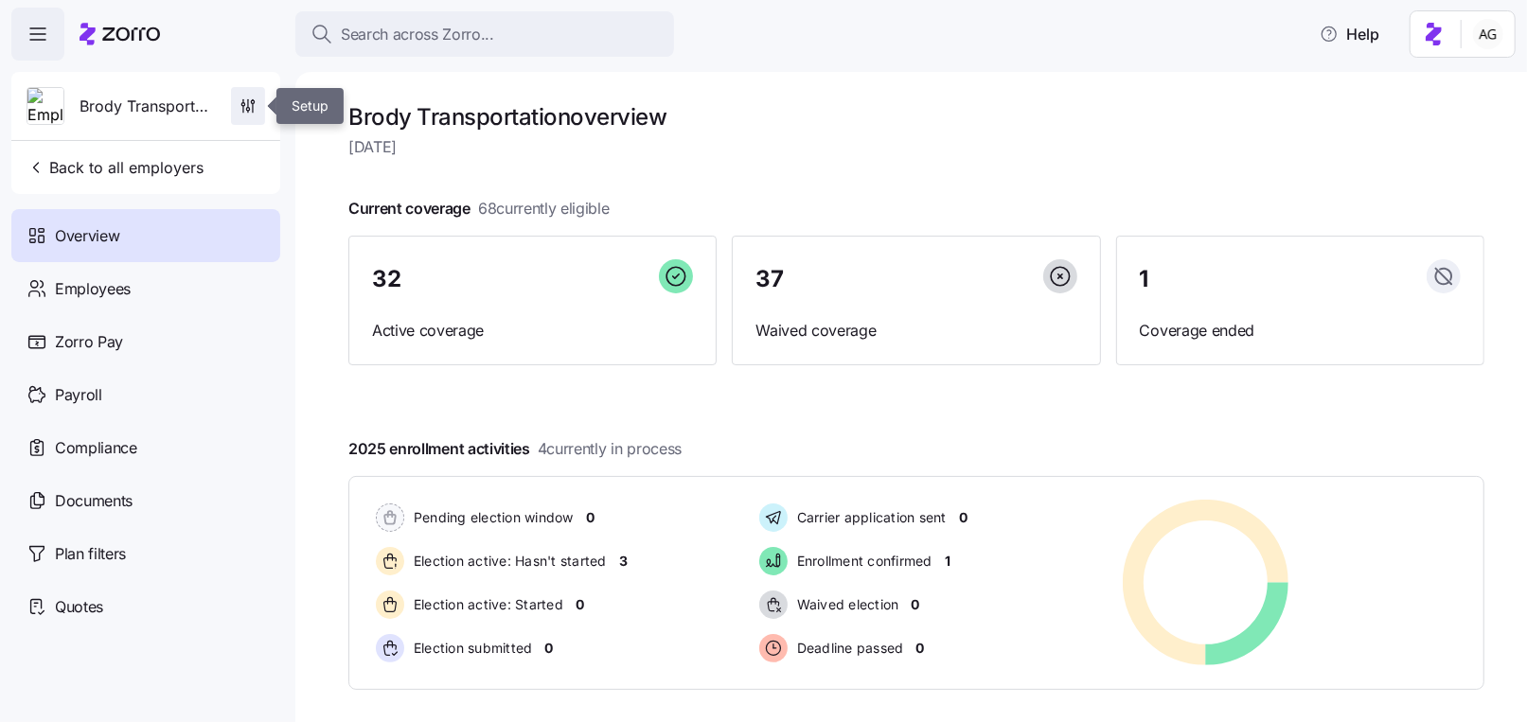
click at [246, 103] on icon "button" at bounding box center [247, 106] width 19 height 19
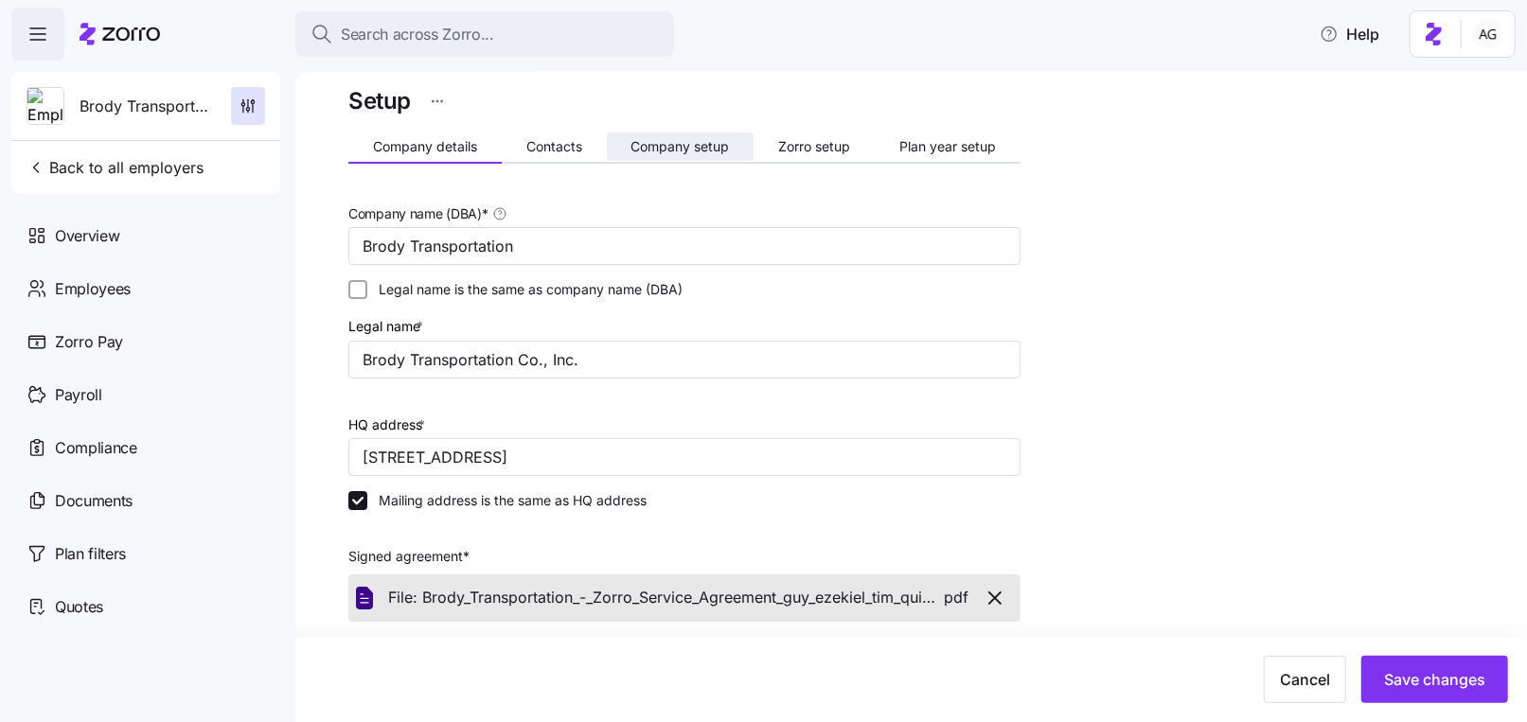
scroll to position [21, 0]
click at [695, 145] on span "Company setup" at bounding box center [679, 145] width 98 height 13
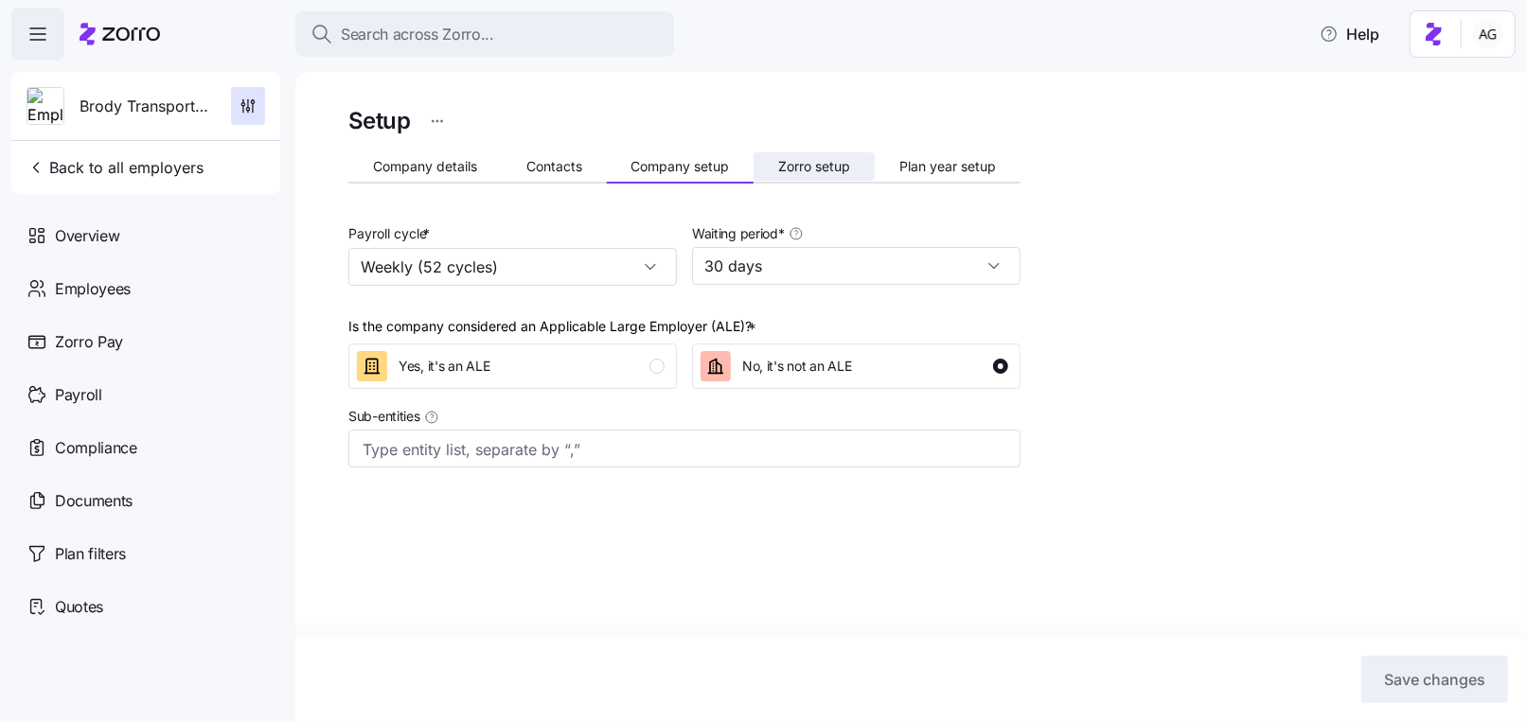
click at [795, 166] on span "Zorro setup" at bounding box center [814, 166] width 72 height 13
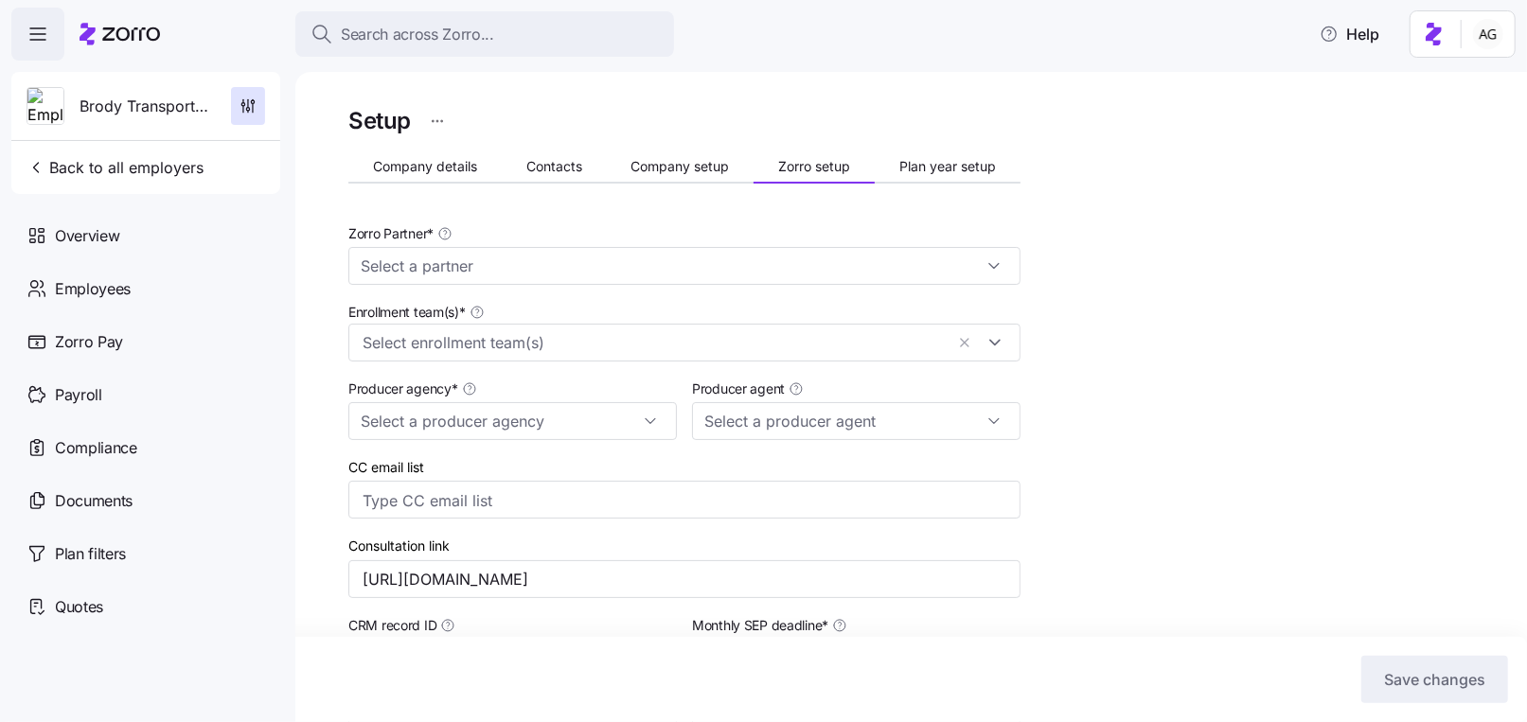
type input "Zorro"
type input "Hub International"
click at [554, 155] on button "Contacts" at bounding box center [554, 166] width 105 height 28
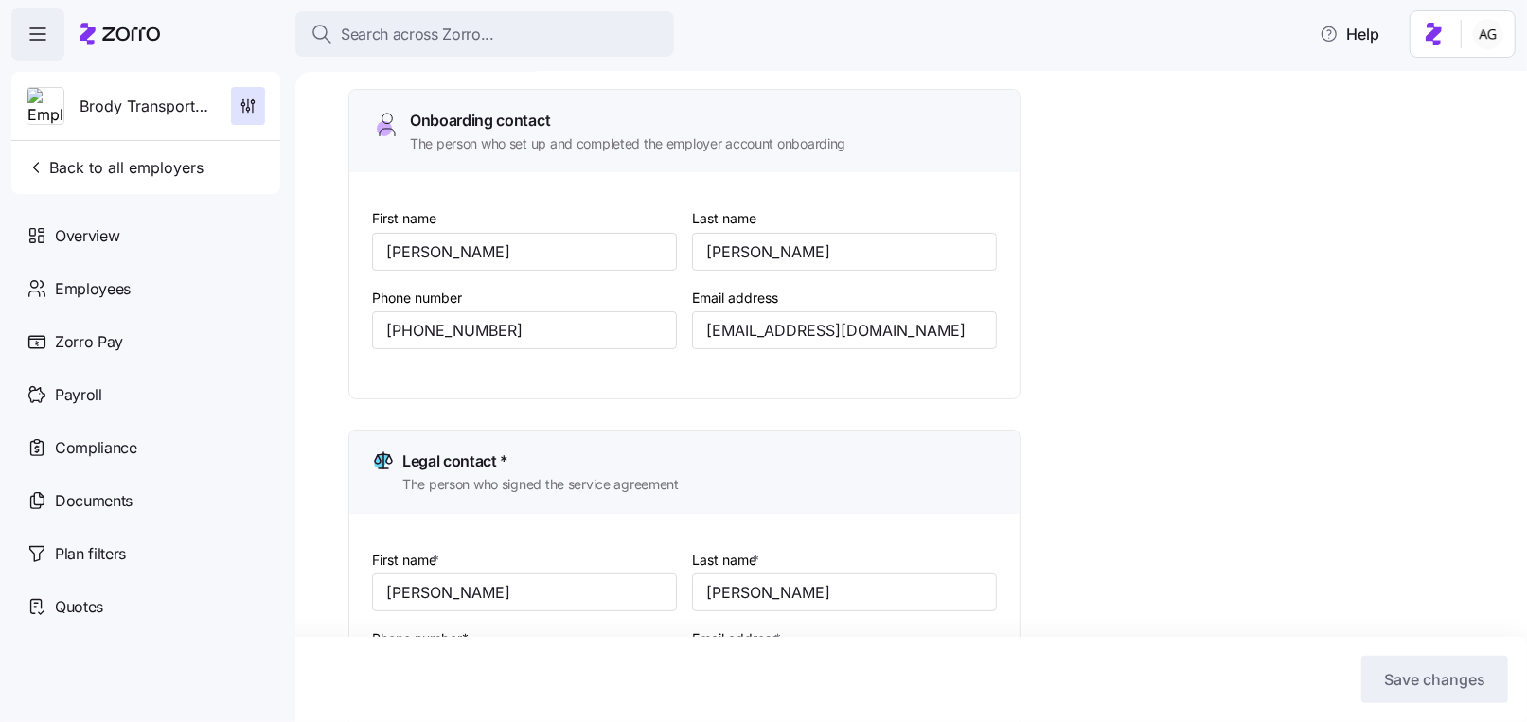
scroll to position [134, 0]
drag, startPoint x: 897, startPoint y: 327, endPoint x: 689, endPoint y: 325, distance: 208.2
click at [689, 325] on div "Email address [EMAIL_ADDRESS][DOMAIN_NAME]" at bounding box center [844, 315] width 320 height 79
